Goal: Information Seeking & Learning: Learn about a topic

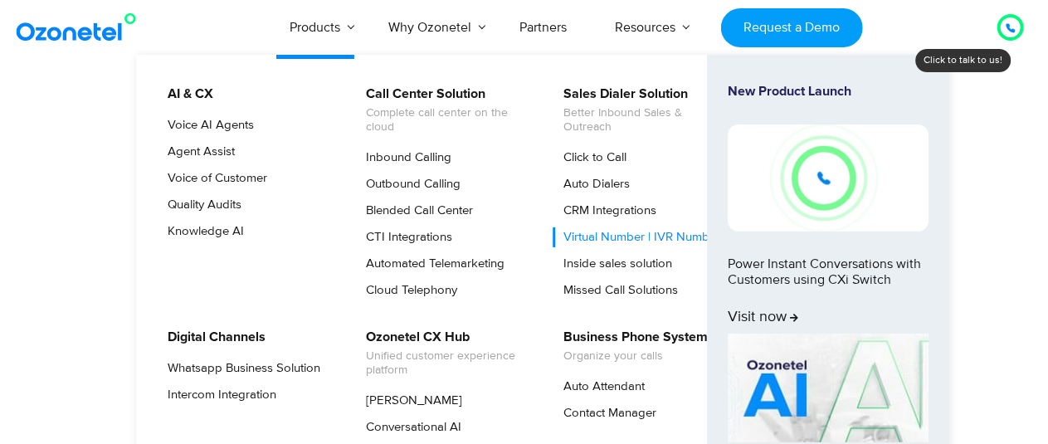
click at [582, 242] on link "Virtual Number | IVR Number" at bounding box center [638, 237] width 170 height 20
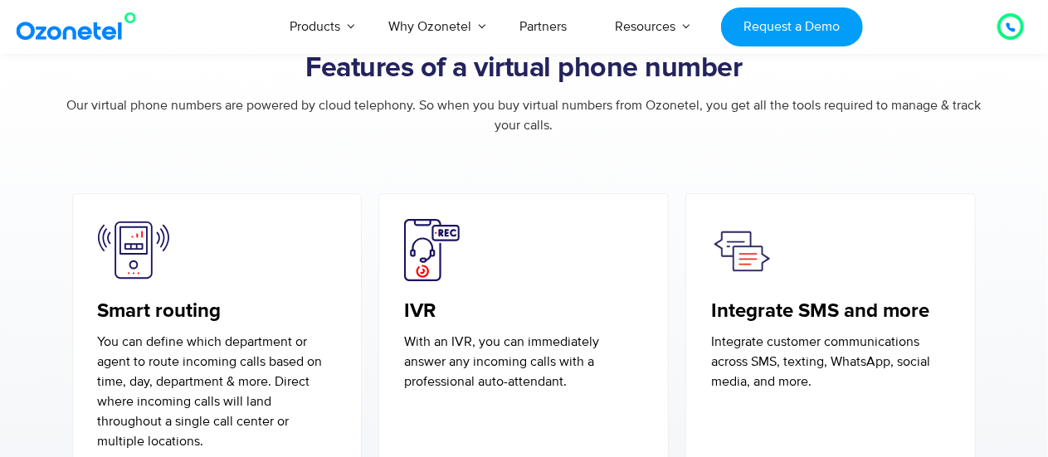
scroll to position [2656, 0]
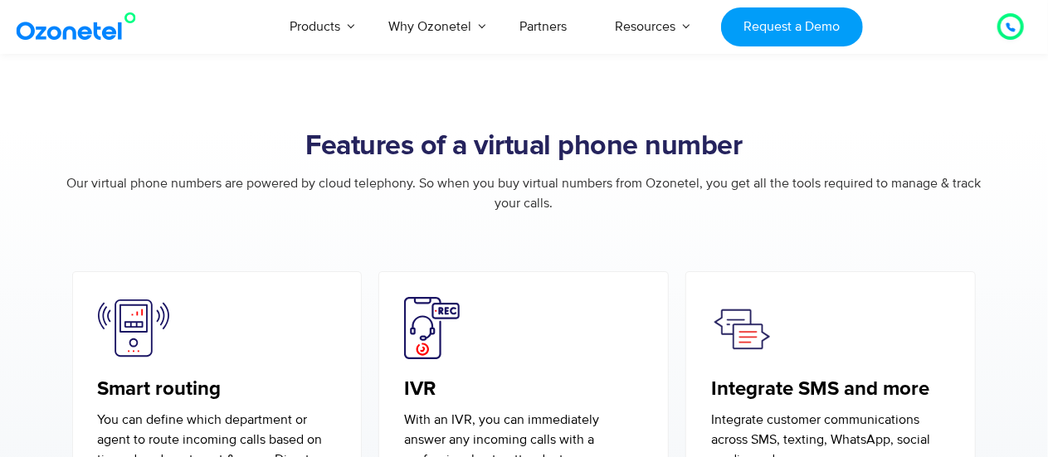
click at [1003, 29] on div at bounding box center [1011, 27] width 20 height 20
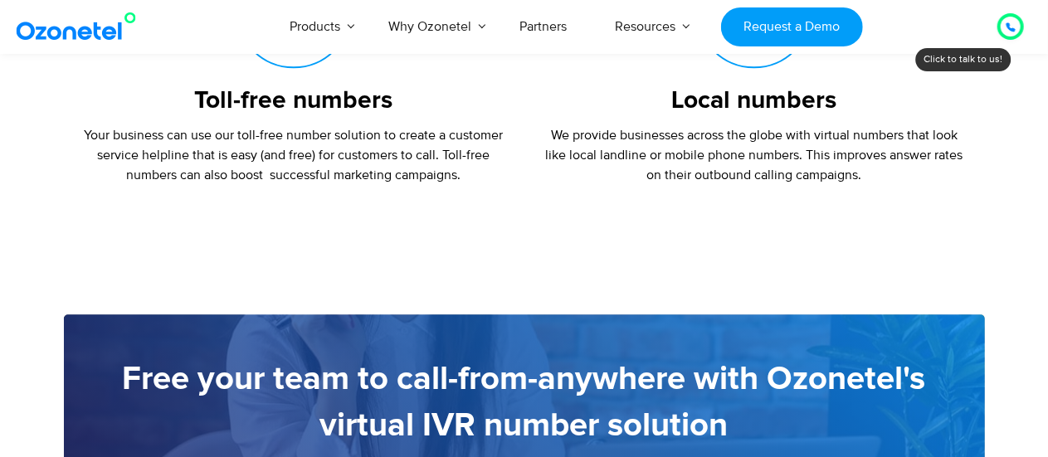
scroll to position [2075, 0]
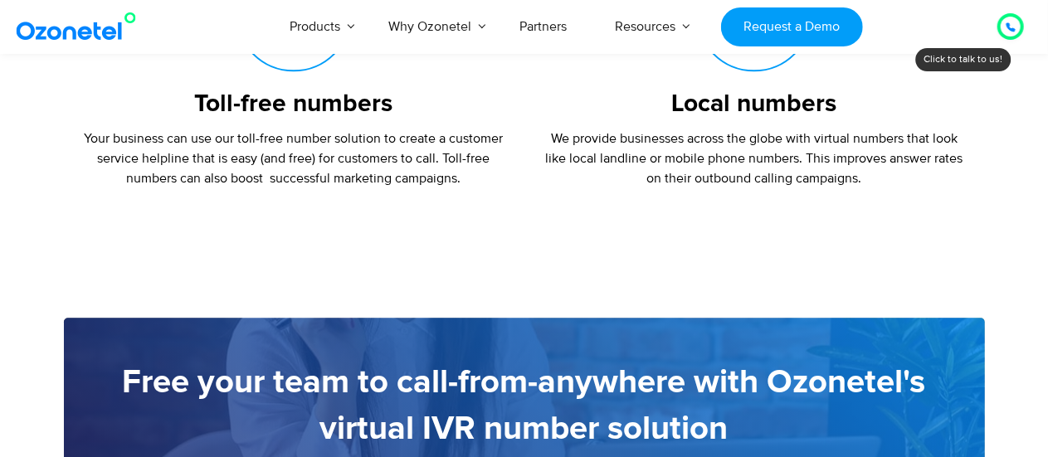
click at [1011, 27] on div "Click to talk to us! Call ended 1 2 3 4 5 6 7 8 9 # 0" at bounding box center [1011, 27] width 0 height 0
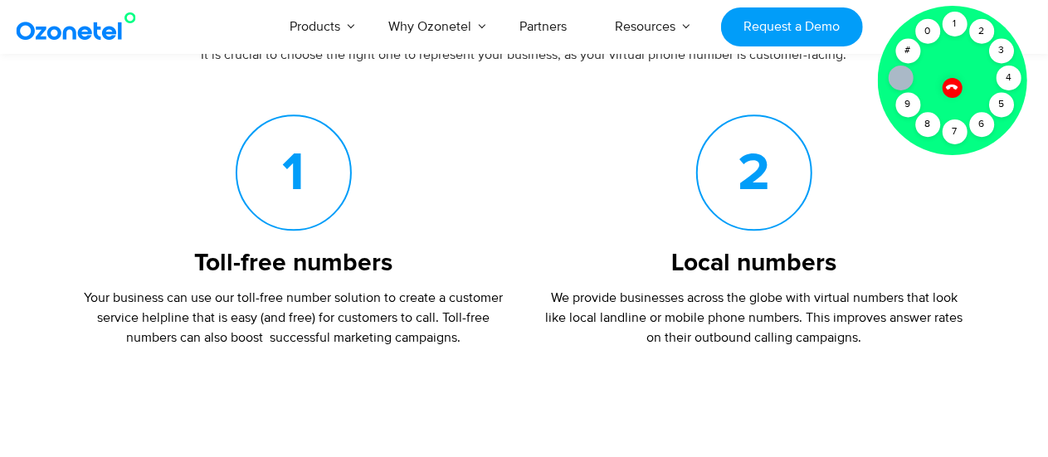
scroll to position [1909, 0]
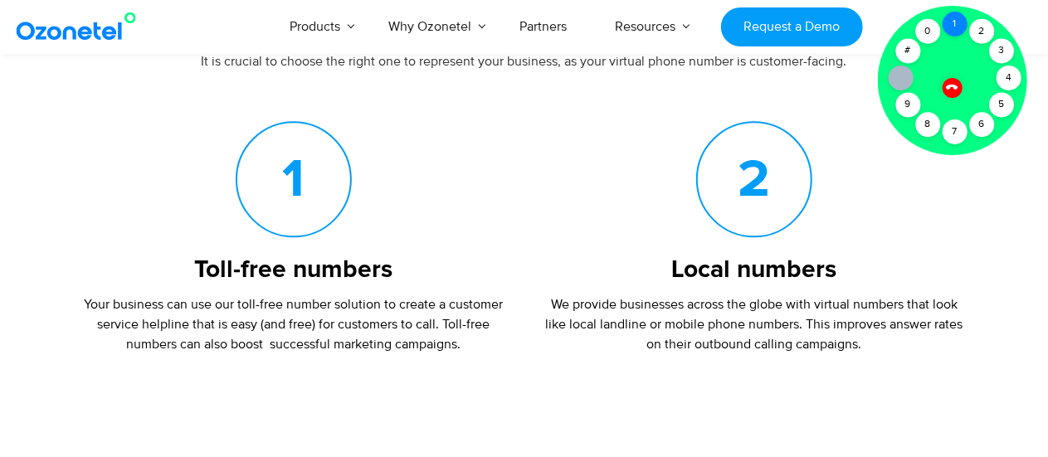
click at [946, 21] on div "1" at bounding box center [955, 24] width 25 height 25
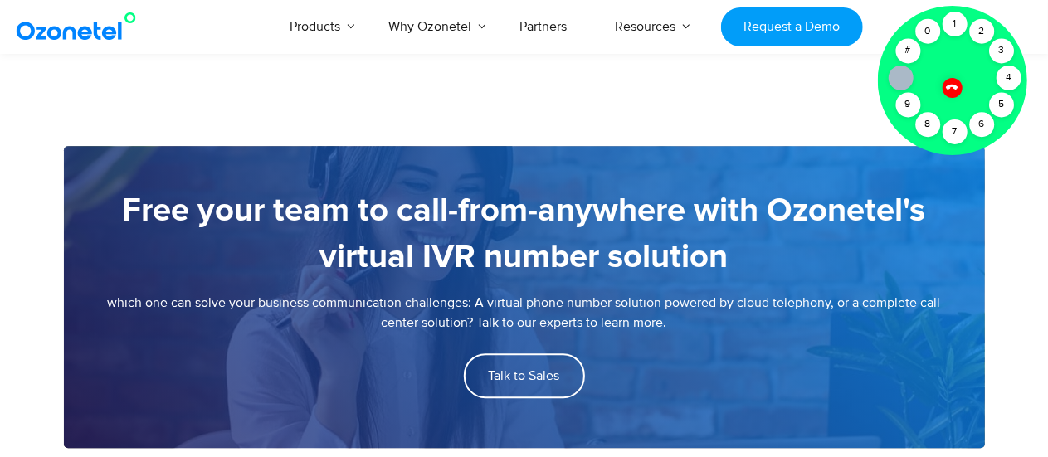
scroll to position [2324, 0]
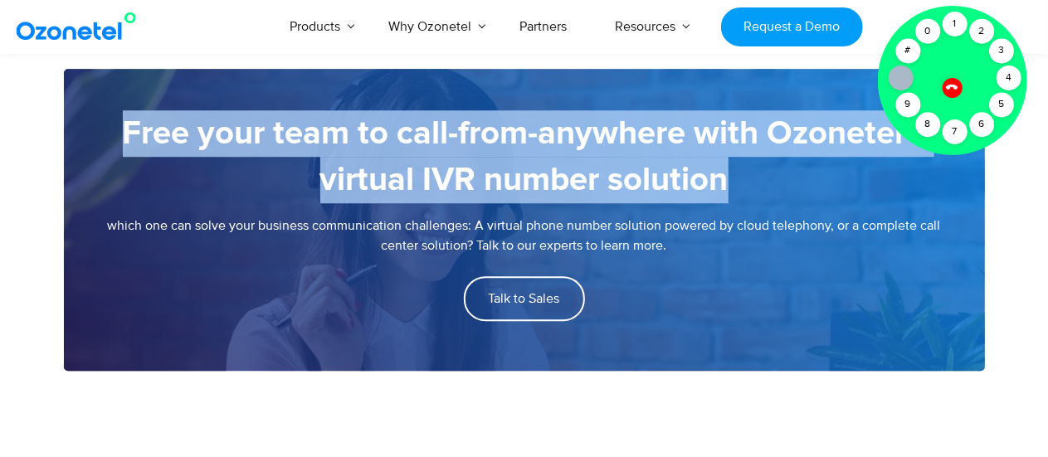
drag, startPoint x: 123, startPoint y: 125, endPoint x: 739, endPoint y: 192, distance: 620.2
click at [739, 192] on h5 "Free your team to call-from-anywhere with Ozonetel's virtual IVR number solution" at bounding box center [524, 156] width 855 height 93
click at [737, 185] on h5 "Free your team to call-from-anywhere with Ozonetel's virtual IVR number solution" at bounding box center [524, 156] width 855 height 93
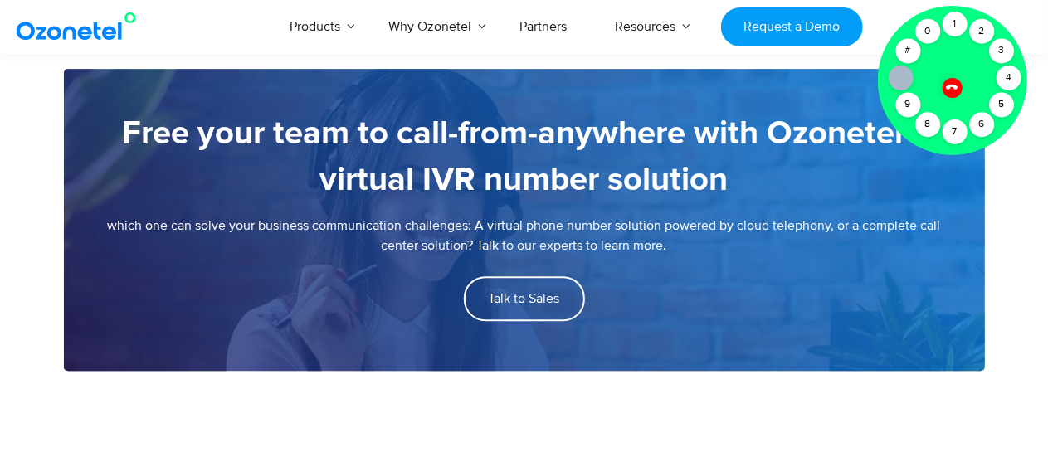
click at [951, 87] on icon at bounding box center [952, 87] width 14 height 14
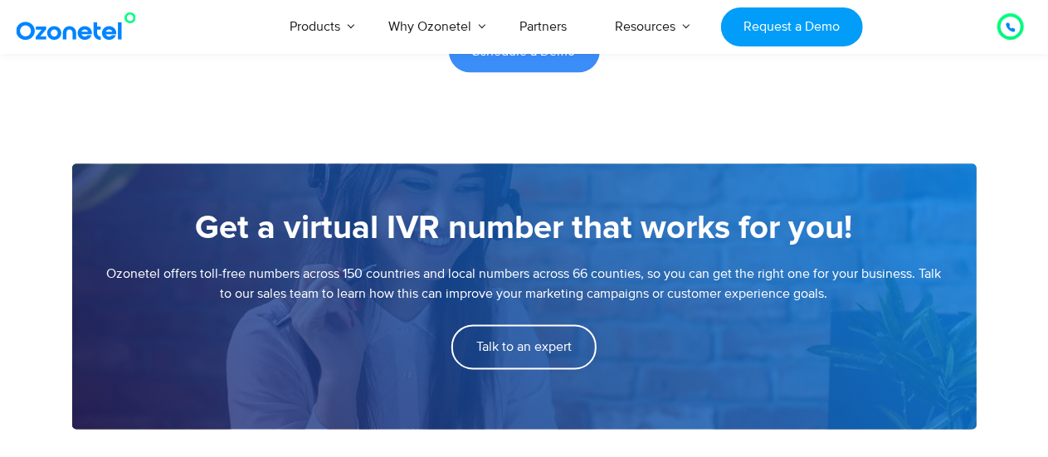
scroll to position [1411, 0]
